Goal: Navigation & Orientation: Find specific page/section

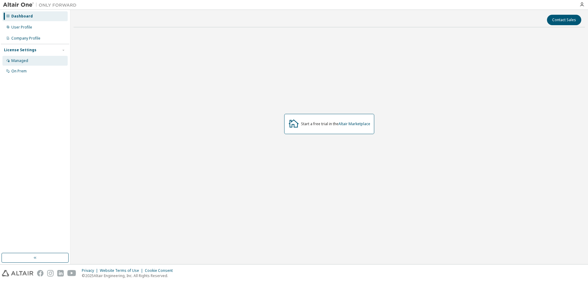
click at [29, 61] on div "Managed" at bounding box center [34, 61] width 65 height 10
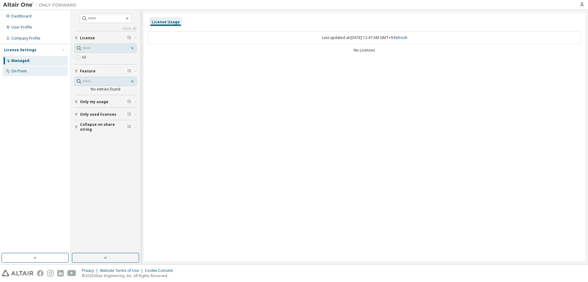
click at [29, 68] on div "On Prem" at bounding box center [34, 71] width 65 height 10
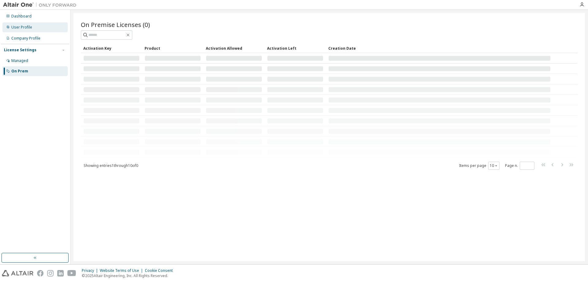
click at [25, 29] on div "User Profile" at bounding box center [21, 27] width 21 height 5
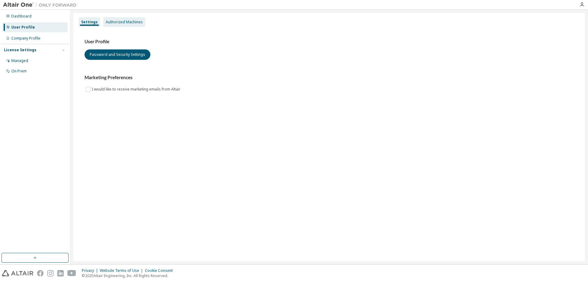
click at [112, 23] on div "Authorized Machines" at bounding box center [124, 22] width 37 height 5
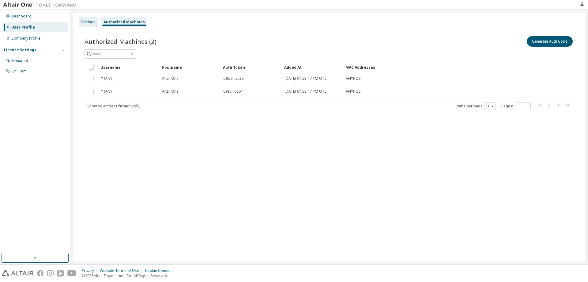
click at [89, 21] on div "Settings" at bounding box center [88, 22] width 14 height 5
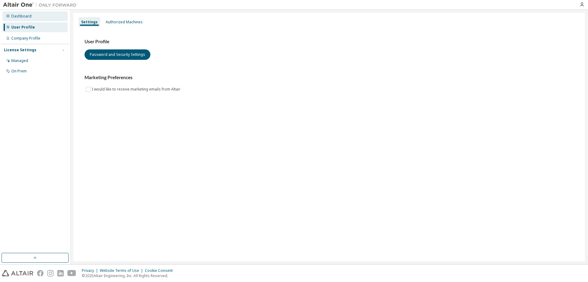
click at [32, 19] on div "Dashboard" at bounding box center [34, 16] width 65 height 10
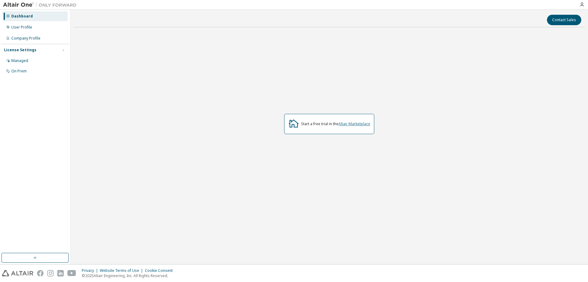
click at [346, 125] on link "Altair Marketplace" at bounding box center [355, 123] width 32 height 5
